Goal: Task Accomplishment & Management: Complete application form

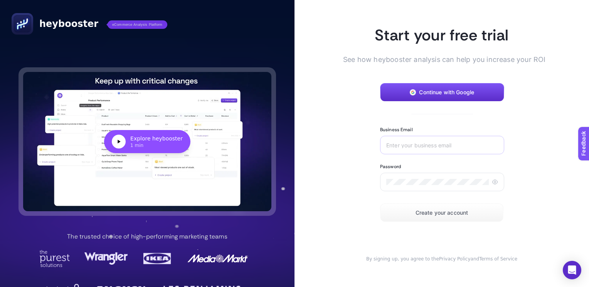
click at [418, 141] on div at bounding box center [442, 145] width 124 height 18
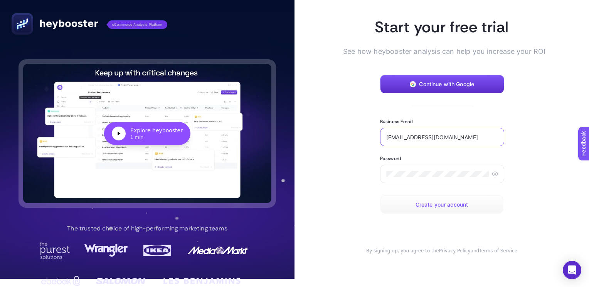
scroll to position [10, 0]
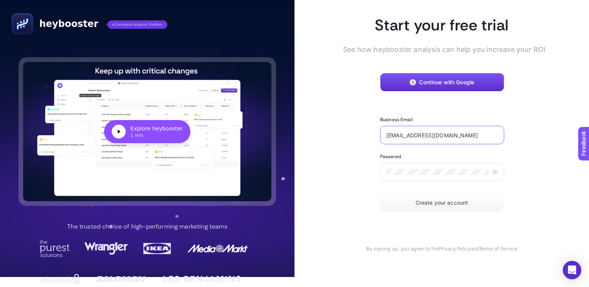
type input "[EMAIL_ADDRESS][DOMAIN_NAME]"
click at [345, 125] on article "Start your free trial See how heybooster analysis can help you increase your RO…" at bounding box center [441, 133] width 294 height 287
click at [436, 81] on span "Continue with Google" at bounding box center [446, 82] width 55 height 6
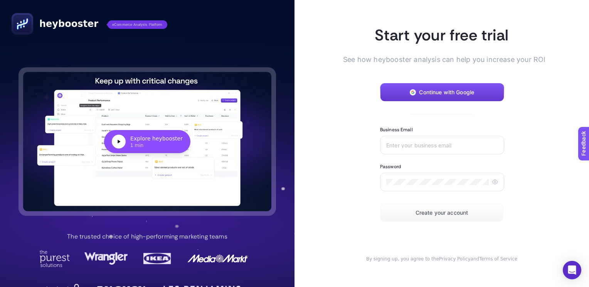
click at [435, 90] on span "Continue with Google" at bounding box center [446, 92] width 55 height 6
